Goal: Find specific page/section: Find specific page/section

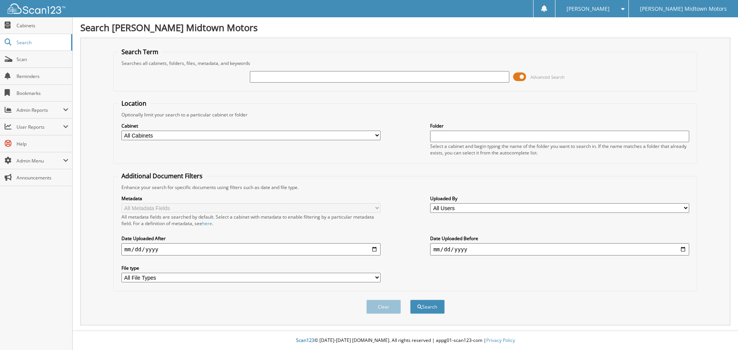
click at [311, 81] on input "text" at bounding box center [379, 77] width 259 height 12
type input "P7675"
click at [410, 300] on button "Search" at bounding box center [427, 307] width 35 height 14
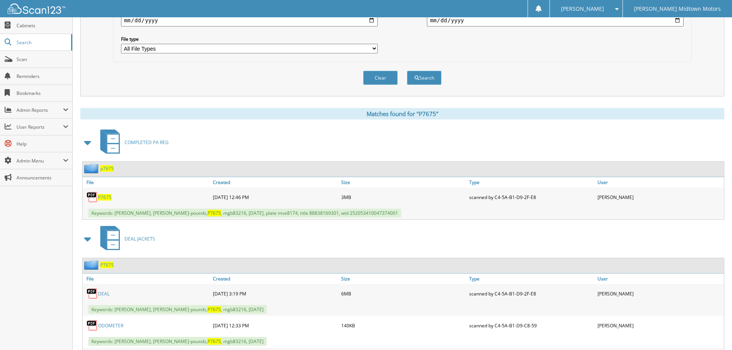
scroll to position [231, 0]
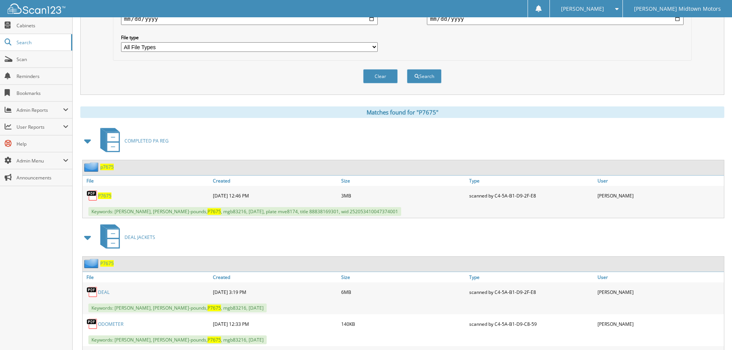
click at [105, 162] on div "p7675" at bounding box center [404, 167] width 642 height 15
click at [104, 168] on span "p7675" at bounding box center [106, 167] width 13 height 7
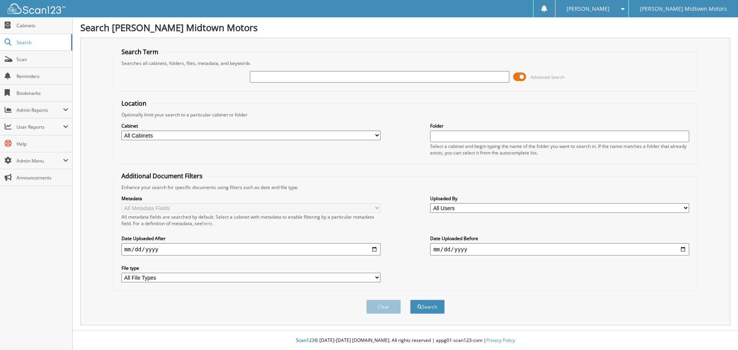
click at [301, 80] on input "text" at bounding box center [379, 77] width 259 height 12
type input "P7576"
click at [410, 300] on button "Search" at bounding box center [427, 307] width 35 height 14
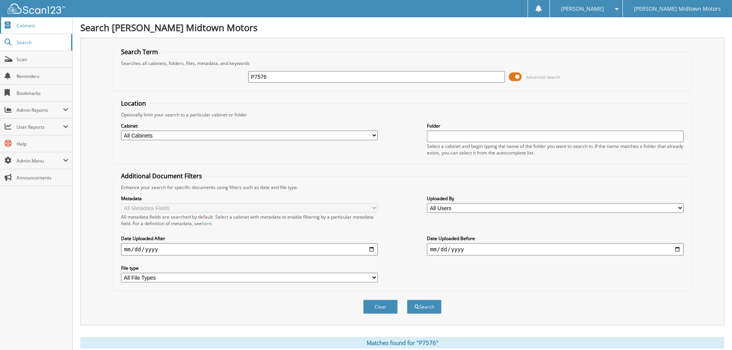
click at [37, 27] on span "Cabinets" at bounding box center [43, 25] width 52 height 7
